Goal: Check status

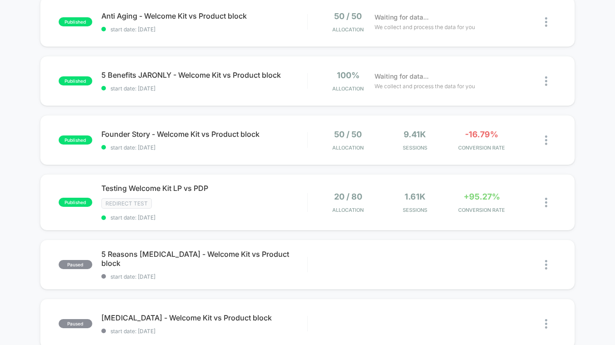
scroll to position [513, 0]
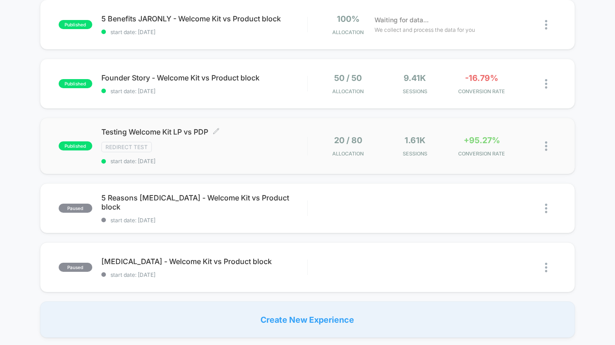
click at [257, 150] on div "Redirect Test" at bounding box center [204, 147] width 206 height 10
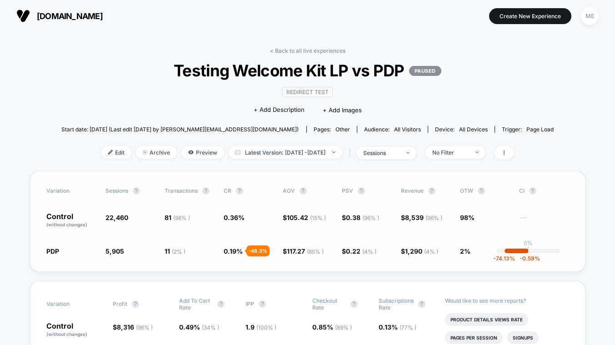
drag, startPoint x: 157, startPoint y: 219, endPoint x: 184, endPoint y: 216, distance: 27.4
click at [184, 216] on div "Control (without changes) 22,460 81 ( 98 % ) 0.36 % $ 105.42 ( 15 % ) $ 0.38 ( …" at bounding box center [307, 220] width 522 height 15
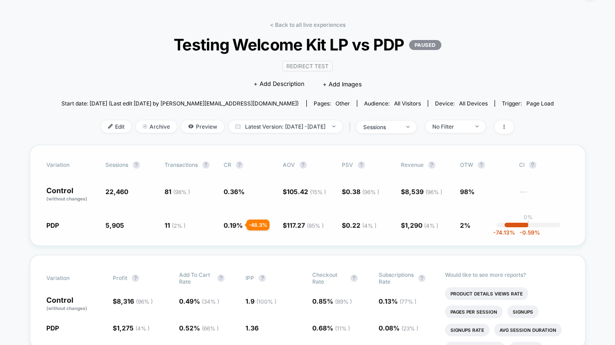
scroll to position [29, 0]
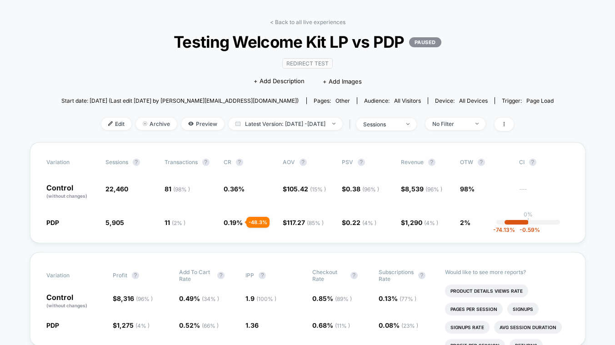
drag, startPoint x: 161, startPoint y: 183, endPoint x: 185, endPoint y: 193, distance: 25.9
click at [185, 189] on div "Variation Sessions ? Transactions ? CR ? AOV ? PSV ? Revenue ? OTW ? CI ? Contr…" at bounding box center [307, 192] width 555 height 101
drag, startPoint x: 164, startPoint y: 221, endPoint x: 195, endPoint y: 223, distance: 30.5
click at [193, 223] on div "PDP 5,905 - 73.7 % 11 ( 2 % ) - 48.3 % 0.19 % - 48.3 % $ 117.27 ( 85 % ) + 11.2…" at bounding box center [307, 222] width 522 height 9
drag, startPoint x: 456, startPoint y: 185, endPoint x: 483, endPoint y: 189, distance: 27.6
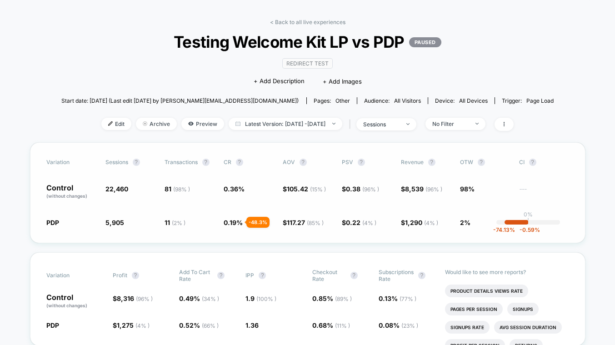
click at [483, 189] on div "Control (without changes) 22,460 81 ( 98 % ) 0.36 % $ 105.42 ( 15 % ) $ 0.38 ( …" at bounding box center [307, 191] width 522 height 15
drag, startPoint x: 316, startPoint y: 193, endPoint x: 43, endPoint y: 190, distance: 273.0
click at [42, 190] on div "Variation Sessions ? Transactions ? CR ? AOV ? PSV ? Revenue ? OTW ? CI ? Contr…" at bounding box center [307, 192] width 555 height 101
drag, startPoint x: 43, startPoint y: 189, endPoint x: 488, endPoint y: 189, distance: 445.2
click at [488, 189] on div "Variation Sessions ? Transactions ? CR ? AOV ? PSV ? Revenue ? OTW ? CI ? Contr…" at bounding box center [307, 192] width 555 height 101
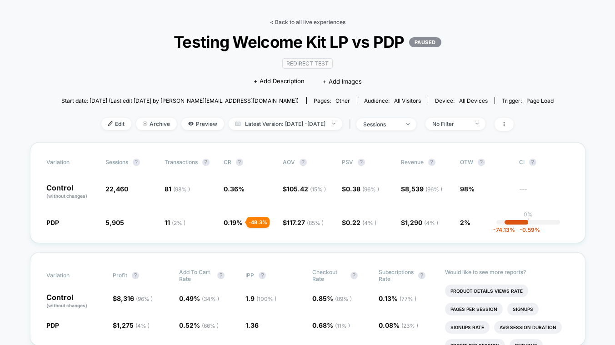
click at [299, 20] on link "< Back to all live experiences" at bounding box center [307, 22] width 75 height 7
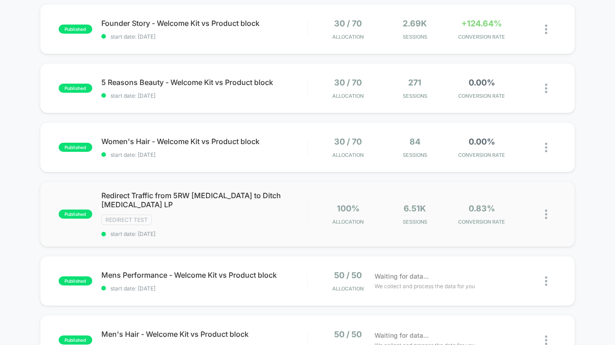
scroll to position [98, 0]
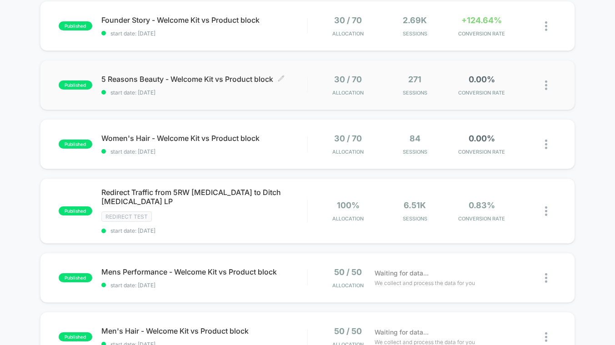
click at [226, 89] on span "start date: 9/1/2025" at bounding box center [204, 92] width 206 height 7
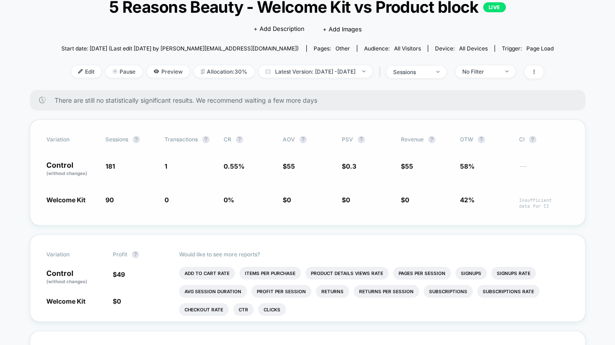
scroll to position [64, 0]
drag, startPoint x: 106, startPoint y: 165, endPoint x: 123, endPoint y: 180, distance: 22.5
click at [123, 173] on span "181" at bounding box center [130, 168] width 50 height 15
drag, startPoint x: 109, startPoint y: 199, endPoint x: 133, endPoint y: 200, distance: 23.2
click at [133, 200] on span "90 - 50.3 %" at bounding box center [130, 201] width 50 height 14
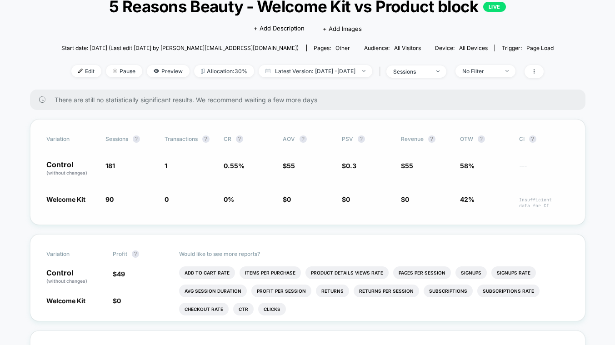
drag, startPoint x: 95, startPoint y: 140, endPoint x: 178, endPoint y: 197, distance: 100.3
click at [107, 155] on div "Variation Sessions ? Transactions ? CR ? AOV ? PSV ? Revenue ? OTW ? CI ? Contr…" at bounding box center [307, 172] width 555 height 106
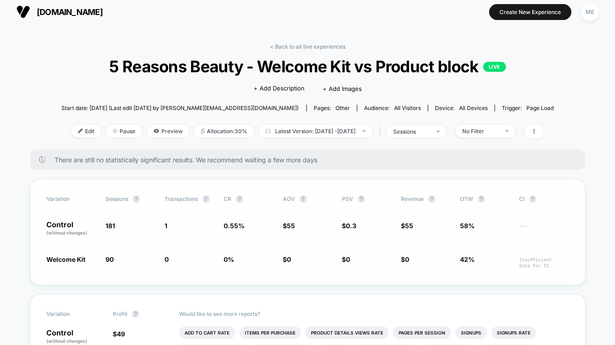
scroll to position [0, 0]
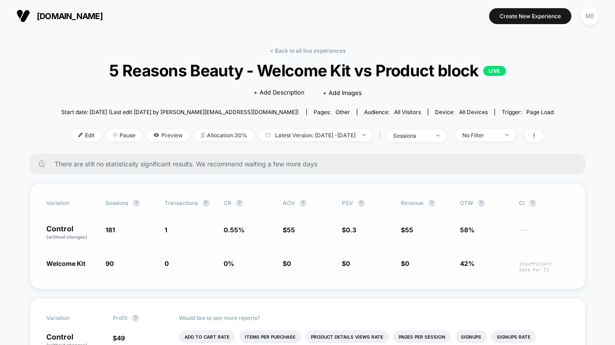
drag, startPoint x: 165, startPoint y: 228, endPoint x: 170, endPoint y: 241, distance: 14.3
click at [167, 243] on div "Variation Sessions ? Transactions ? CR ? AOV ? PSV ? Revenue ? OTW ? CI ? Contr…" at bounding box center [307, 236] width 555 height 106
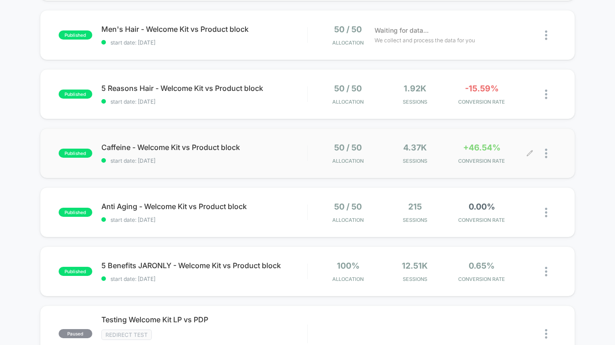
scroll to position [401, 0]
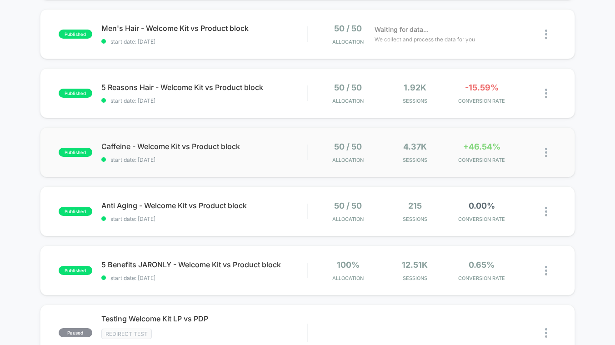
click at [283, 156] on div "published Caffeine - Welcome Kit vs Product block start date: 8/26/2025 50 / 50…" at bounding box center [307, 152] width 535 height 50
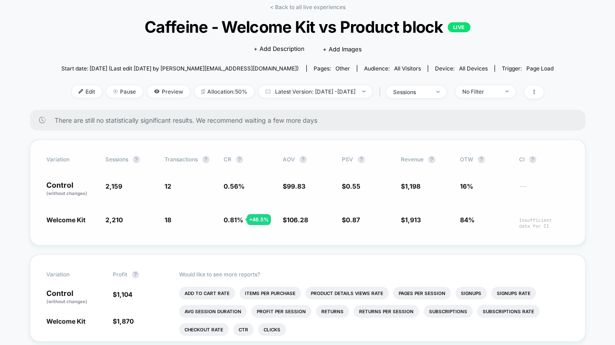
scroll to position [44, 0]
drag, startPoint x: 164, startPoint y: 182, endPoint x: 235, endPoint y: 232, distance: 87.1
click at [191, 231] on div "Variation Sessions ? Transactions ? CR ? AOV ? PSV ? Revenue ? OTW ? CI ? Contr…" at bounding box center [307, 192] width 555 height 106
drag, startPoint x: 170, startPoint y: 183, endPoint x: 214, endPoint y: 183, distance: 44.1
click at [215, 181] on div "Control (without changes) 2,159 12 0.56 % $ 99.83 $ 0.55 $ 1,198 16% ---" at bounding box center [307, 188] width 522 height 15
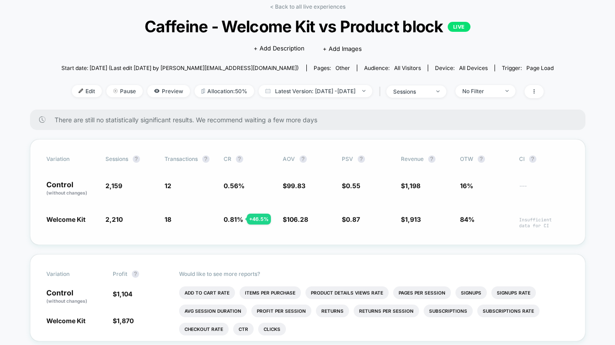
drag, startPoint x: 175, startPoint y: 215, endPoint x: 184, endPoint y: 216, distance: 9.1
click at [184, 216] on div "Welcome Kit 2,210 + 2.4 % 18 + 46.5 % 0.81 % + 46.5 % $ 106.28 + 6.5 % $ 0.87 +…" at bounding box center [307, 221] width 522 height 14
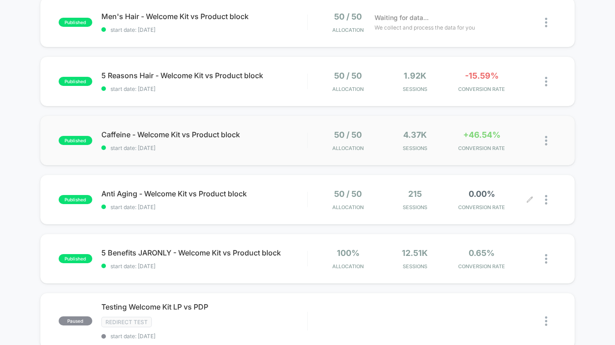
scroll to position [423, 0]
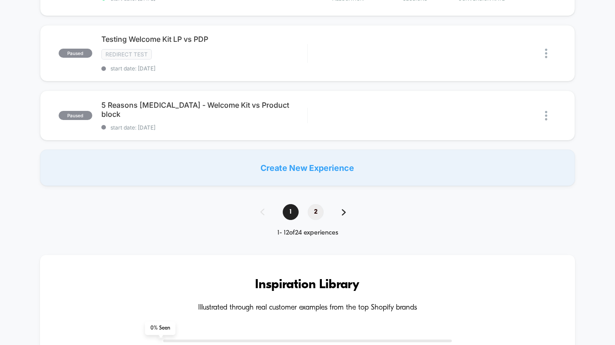
click at [308, 204] on span "2" at bounding box center [316, 212] width 16 height 16
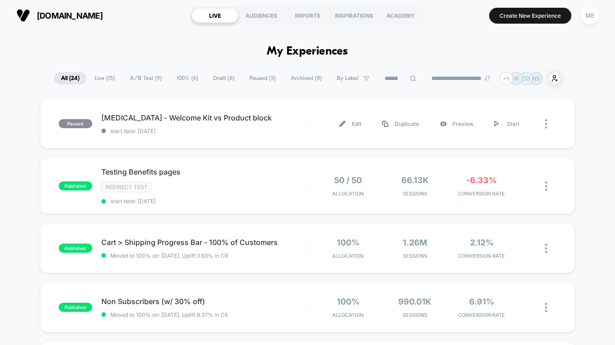
scroll to position [0, 0]
